Goal: Information Seeking & Learning: Check status

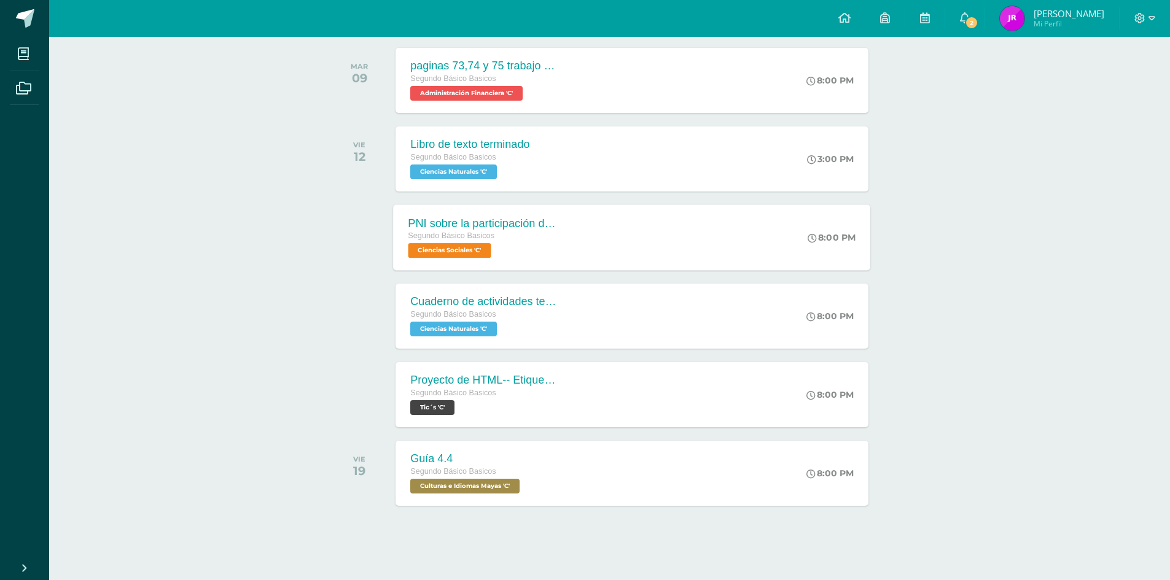
scroll to position [198, 0]
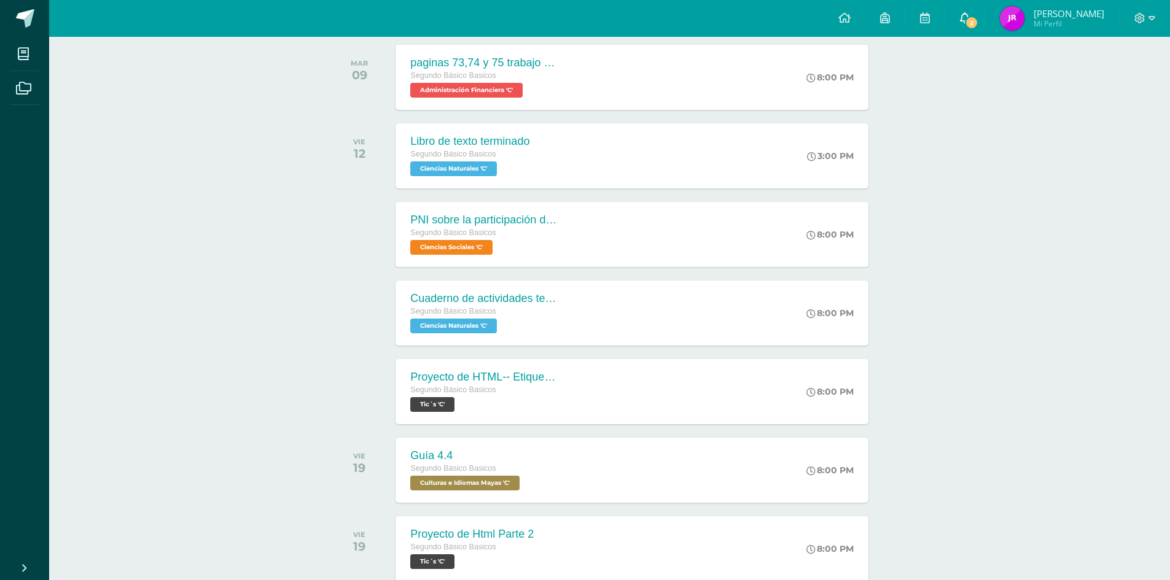
click at [984, 34] on link "2" at bounding box center [964, 18] width 39 height 37
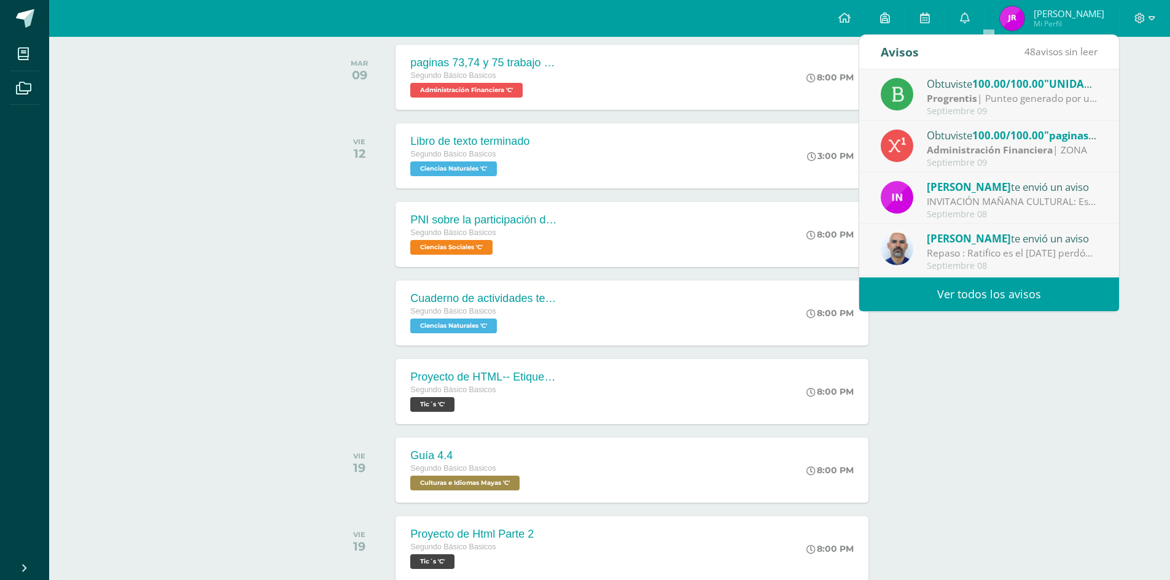
click at [954, 284] on link "Ver todos los avisos" at bounding box center [989, 295] width 260 height 34
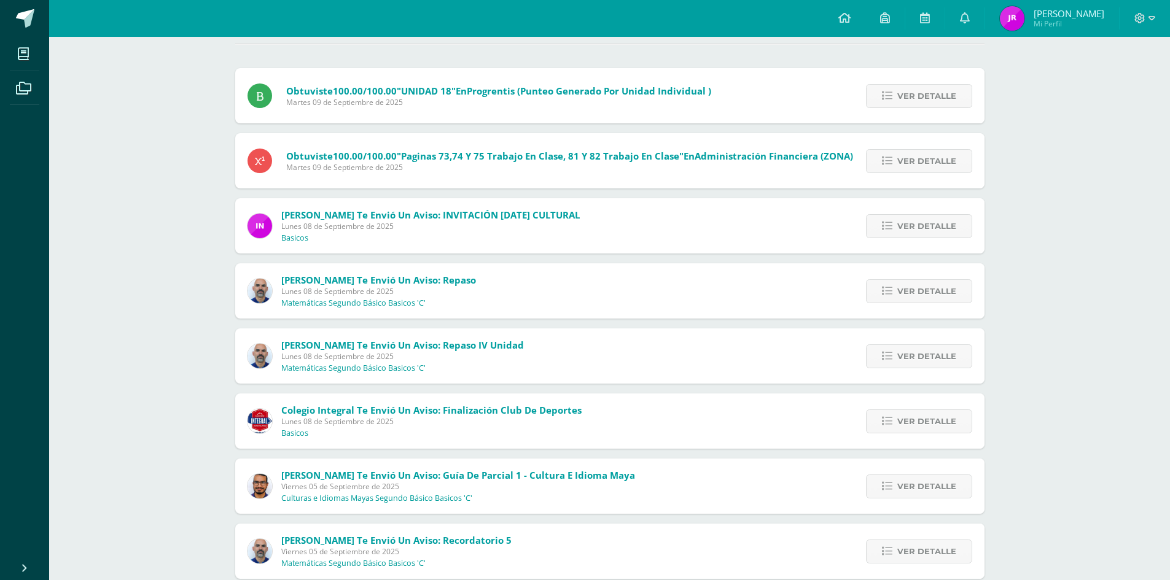
scroll to position [246, 0]
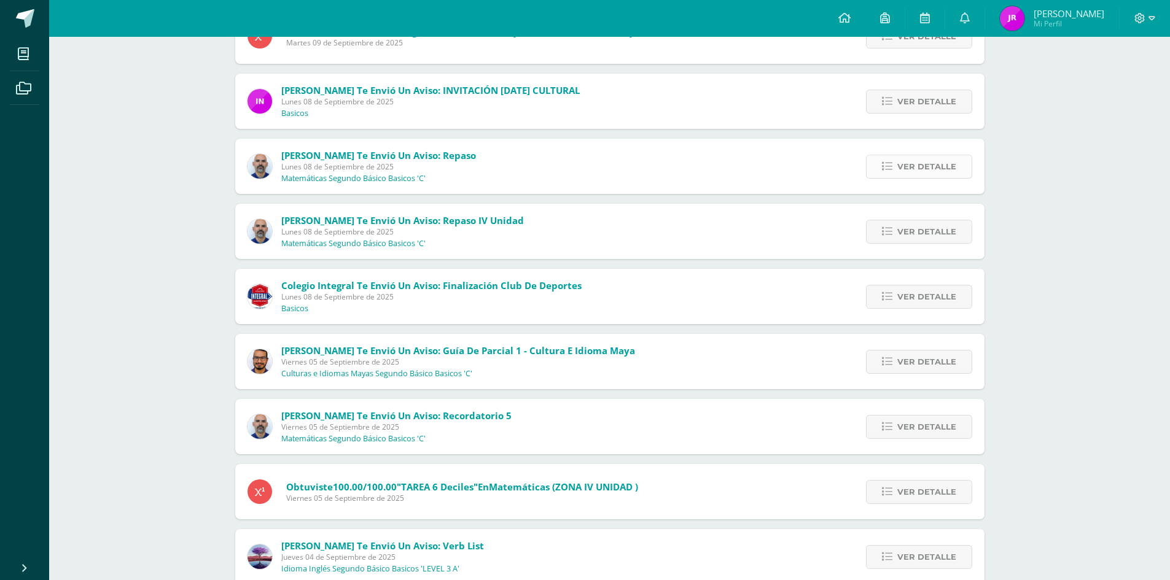
click at [898, 158] on link "Ver detalle" at bounding box center [919, 167] width 106 height 24
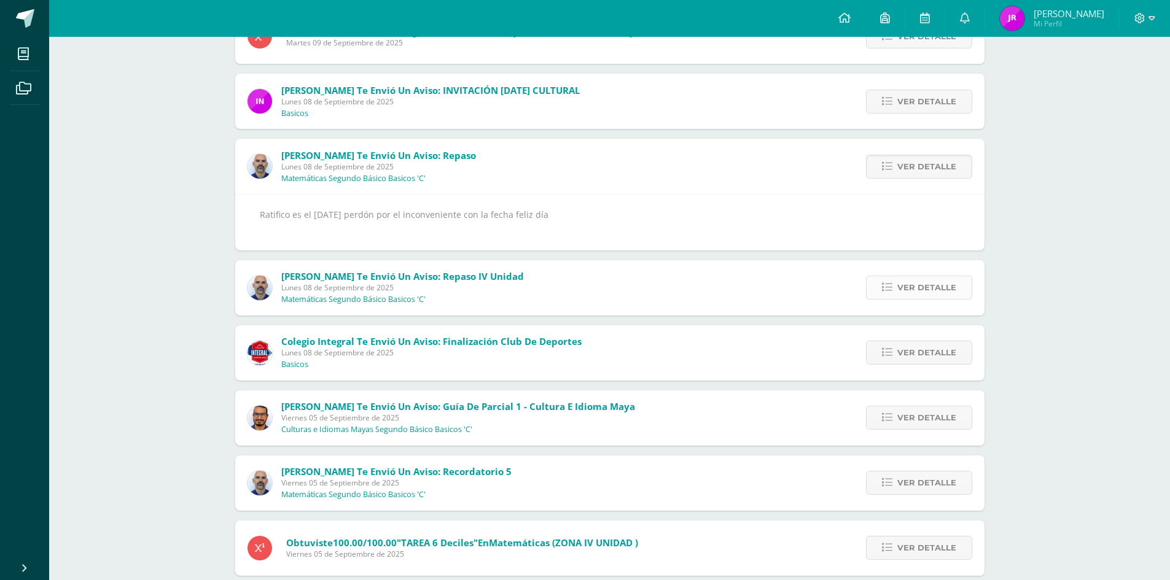
click at [880, 278] on link "Ver detalle" at bounding box center [919, 288] width 106 height 24
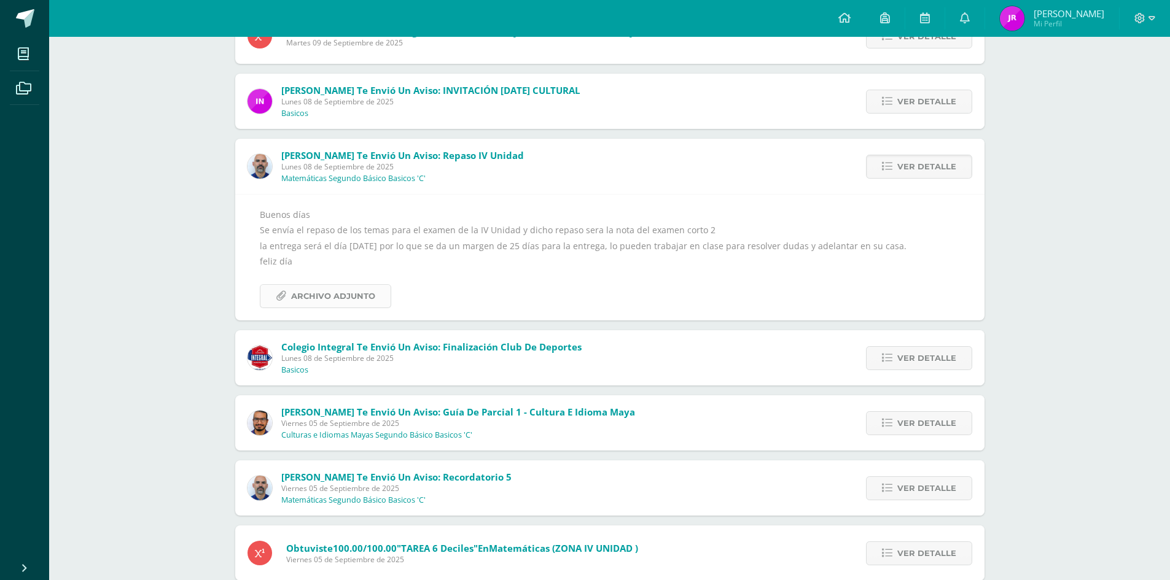
click at [374, 291] on link "Archivo Adjunto" at bounding box center [325, 296] width 131 height 24
